Goal: Information Seeking & Learning: Learn about a topic

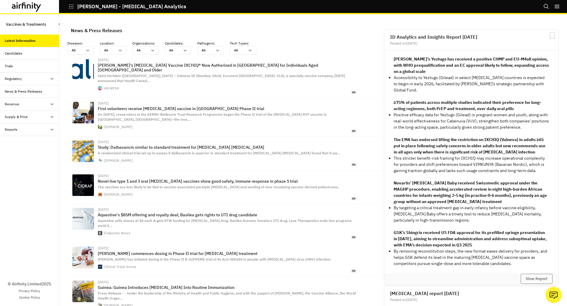
scroll to position [393, 177]
click at [70, 7] on icon "button" at bounding box center [70, 6] width 5 height 5
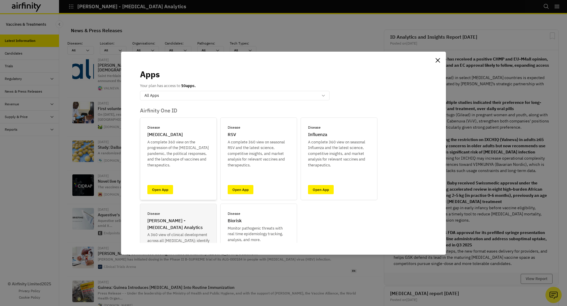
scroll to position [8, 0]
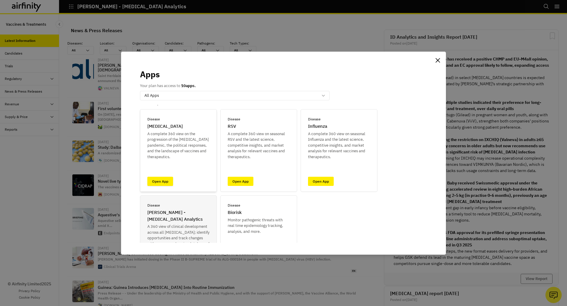
click at [163, 177] on link "Open App" at bounding box center [160, 181] width 26 height 9
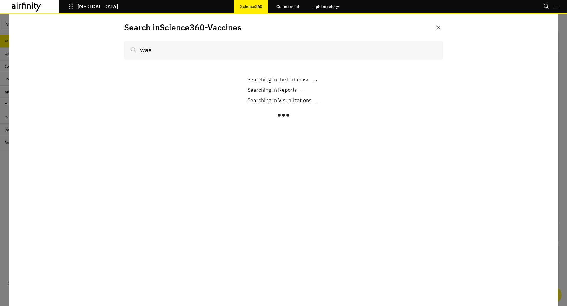
scroll to position [375, 177]
type input "wastew"
type input "wastewater"
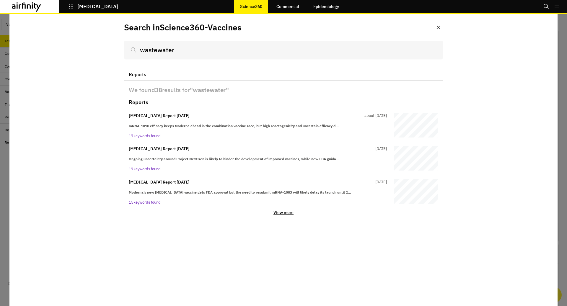
click at [565, 22] on div at bounding box center [283, 160] width 567 height 292
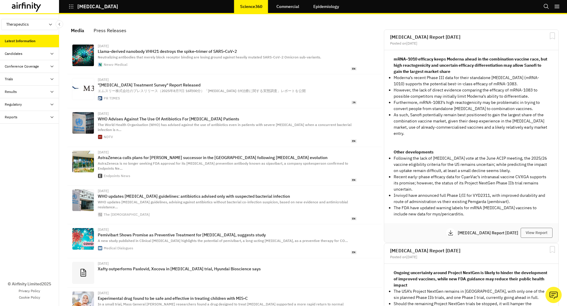
scroll to position [374, 177]
click at [545, 6] on icon "Search" at bounding box center [546, 7] width 6 height 6
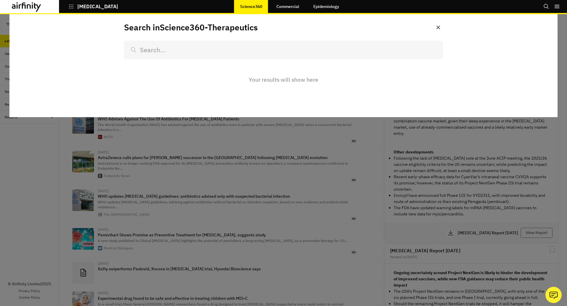
scroll to position [0, 0]
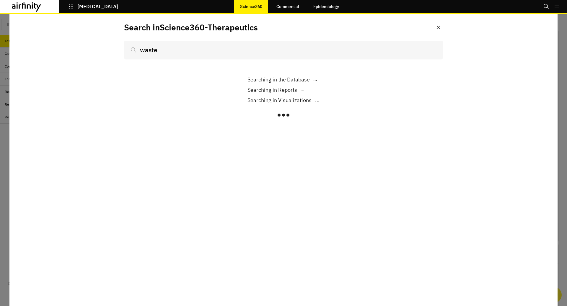
scroll to position [374, 177]
type input "wastewater"
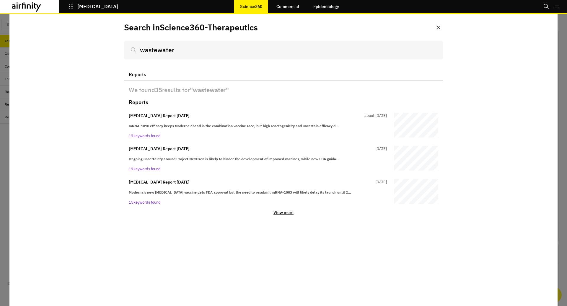
click at [566, 58] on div at bounding box center [283, 160] width 567 height 292
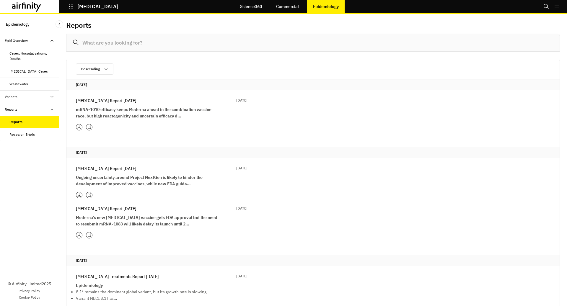
click at [87, 127] on icon at bounding box center [89, 127] width 4 height 4
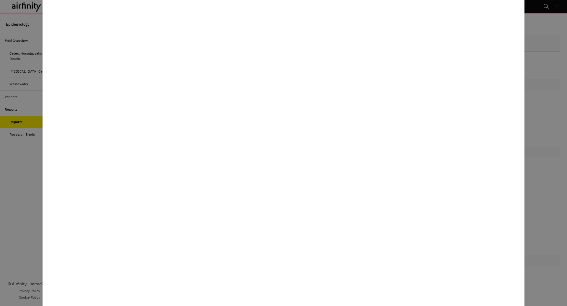
click at [25, 202] on div at bounding box center [283, 153] width 567 height 306
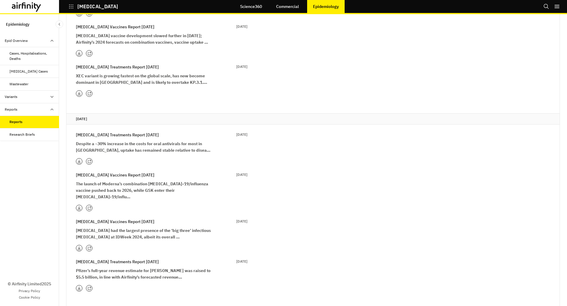
scroll to position [1456, 0]
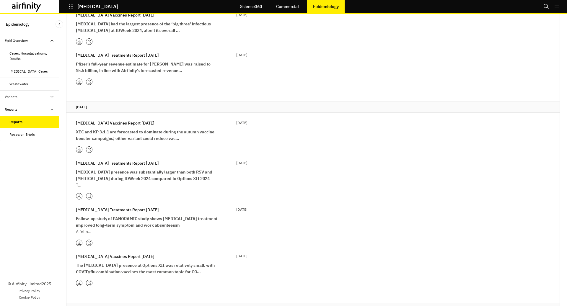
click at [91, 228] on p "A follo…" at bounding box center [147, 231] width 142 height 6
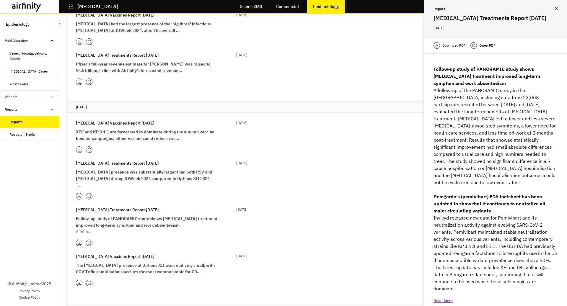
click at [90, 241] on icon at bounding box center [89, 243] width 4 height 4
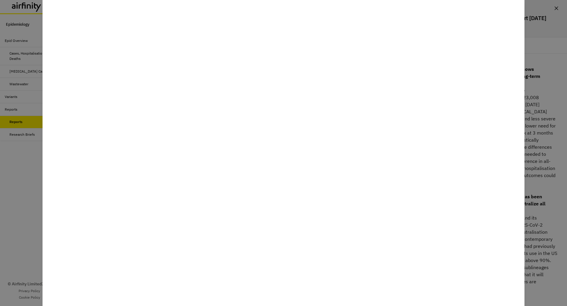
click at [30, 222] on div at bounding box center [283, 153] width 567 height 306
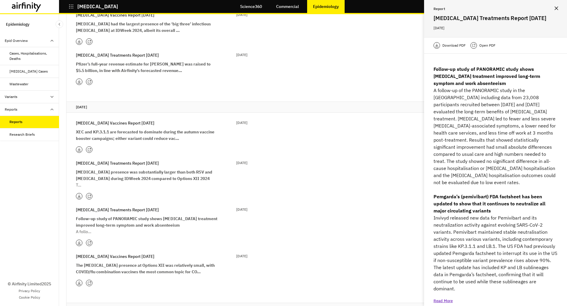
click at [69, 6] on icon "button" at bounding box center [71, 6] width 4 height 4
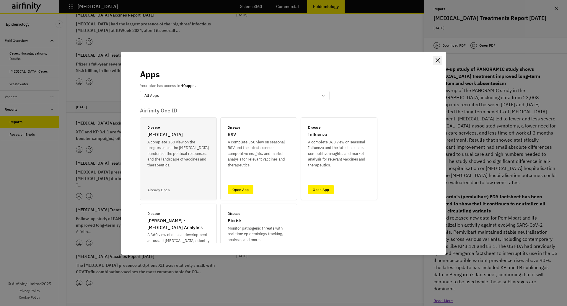
click at [436, 56] on button "Close" at bounding box center [437, 60] width 9 height 9
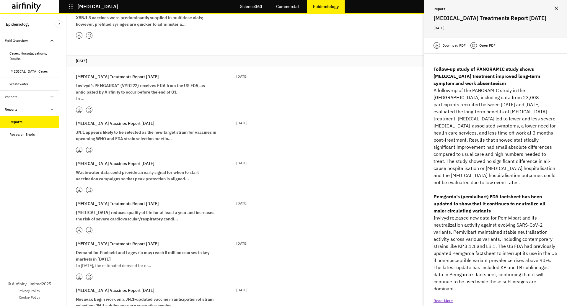
scroll to position [3022, 0]
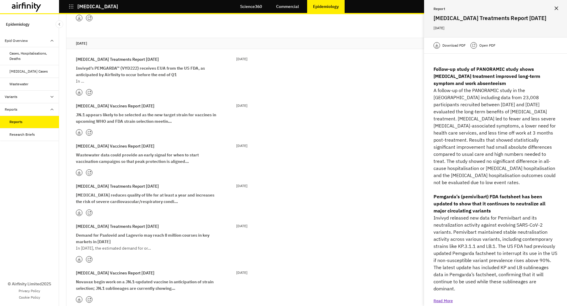
click at [72, 5] on icon "button" at bounding box center [70, 6] width 5 height 5
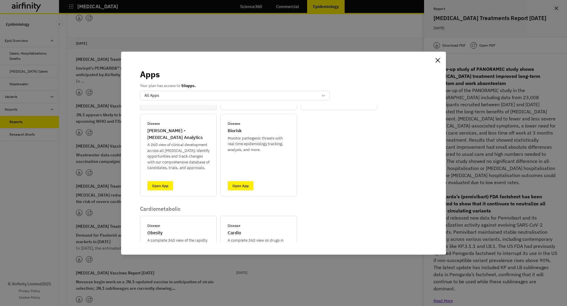
scroll to position [66, 0]
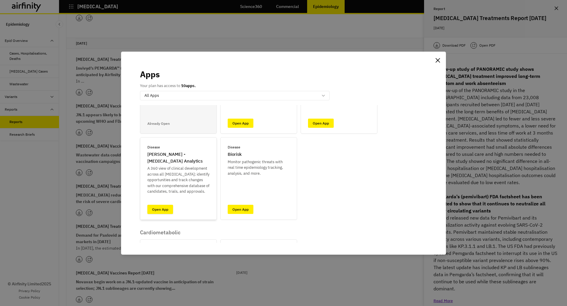
click at [164, 210] on link "Open App" at bounding box center [160, 209] width 26 height 9
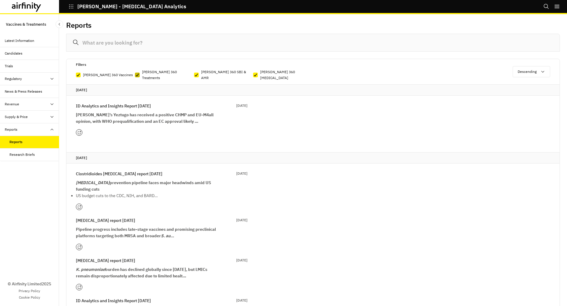
click at [135, 73] on icon at bounding box center [137, 74] width 4 height 3
click at [135, 75] on input "IDA 360 Treatments" at bounding box center [135, 75] width 0 height 0
click at [140, 72] on label "IDA 360 Treatments" at bounding box center [164, 75] width 59 height 12
click at [135, 75] on input "IDA 360 Treatments" at bounding box center [135, 75] width 0 height 0
checkbox input "true"
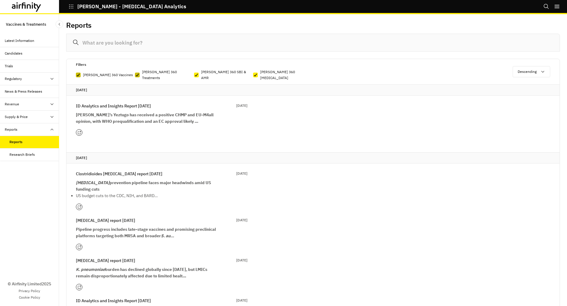
click at [80, 73] on span at bounding box center [78, 75] width 5 height 5
click at [76, 75] on input "IDA 360 Vaccines" at bounding box center [76, 75] width 0 height 0
checkbox input "false"
click at [146, 72] on p "IDA 360 Treatments" at bounding box center [168, 75] width 52 height 12
click at [135, 75] on input "IDA 360 Treatments" at bounding box center [135, 75] width 0 height 0
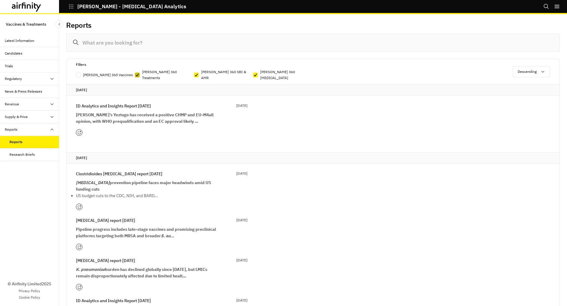
checkbox input "false"
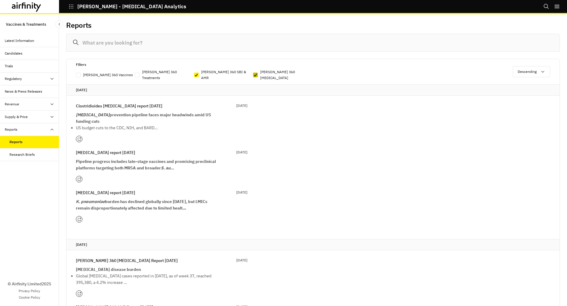
click at [256, 73] on div at bounding box center [255, 75] width 4 height 4
click at [253, 75] on input "IDA 360 Chikungunya" at bounding box center [253, 75] width 0 height 0
checkbox input "false"
click at [142, 71] on p "IDA 360 Treatments" at bounding box center [168, 75] width 52 height 12
click at [135, 75] on input "IDA 360 Treatments" at bounding box center [135, 75] width 0 height 0
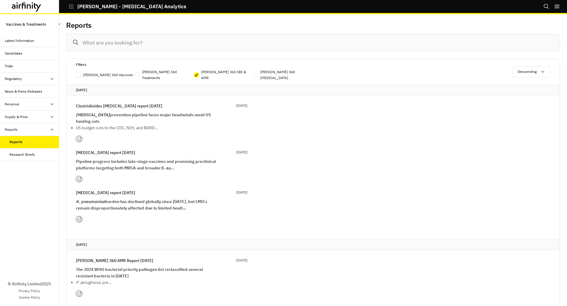
checkbox input "true"
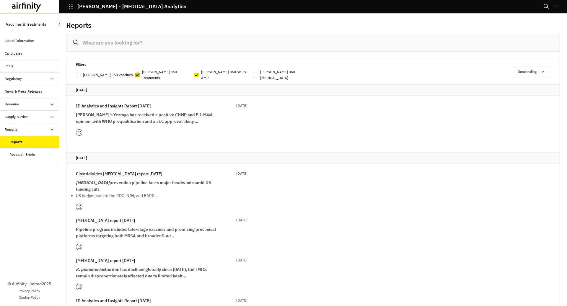
click at [80, 75] on label "IDA 360 Vaccines" at bounding box center [105, 75] width 59 height 12
click at [76, 75] on input "IDA 360 Vaccines" at bounding box center [76, 75] width 0 height 0
checkbox input "true"
click at [260, 71] on p "IDA 360 Chikungunya" at bounding box center [286, 75] width 52 height 12
click at [253, 75] on input "IDA 360 Chikungunya" at bounding box center [253, 75] width 0 height 0
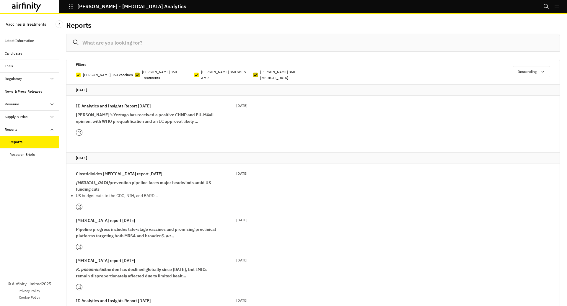
click at [260, 71] on p "IDA 360 Chikungunya" at bounding box center [286, 75] width 52 height 12
click at [253, 75] on input "IDA 360 Chikungunya" at bounding box center [253, 75] width 0 height 0
checkbox input "false"
click at [133, 73] on label "IDA 360 Vaccines" at bounding box center [105, 75] width 59 height 12
click at [76, 75] on input "IDA 360 Vaccines" at bounding box center [76, 75] width 0 height 0
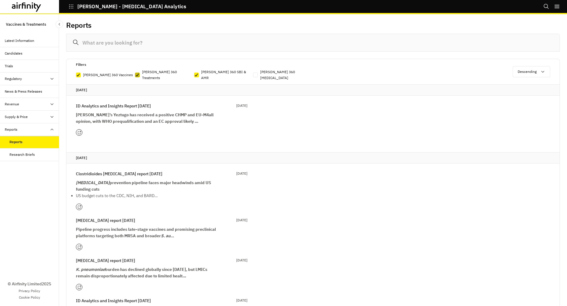
checkbox input "false"
click at [138, 73] on icon at bounding box center [137, 74] width 4 height 3
click at [135, 75] on input "IDA 360 Treatments" at bounding box center [135, 75] width 0 height 0
checkbox input "false"
